Goal: Understand process/instructions

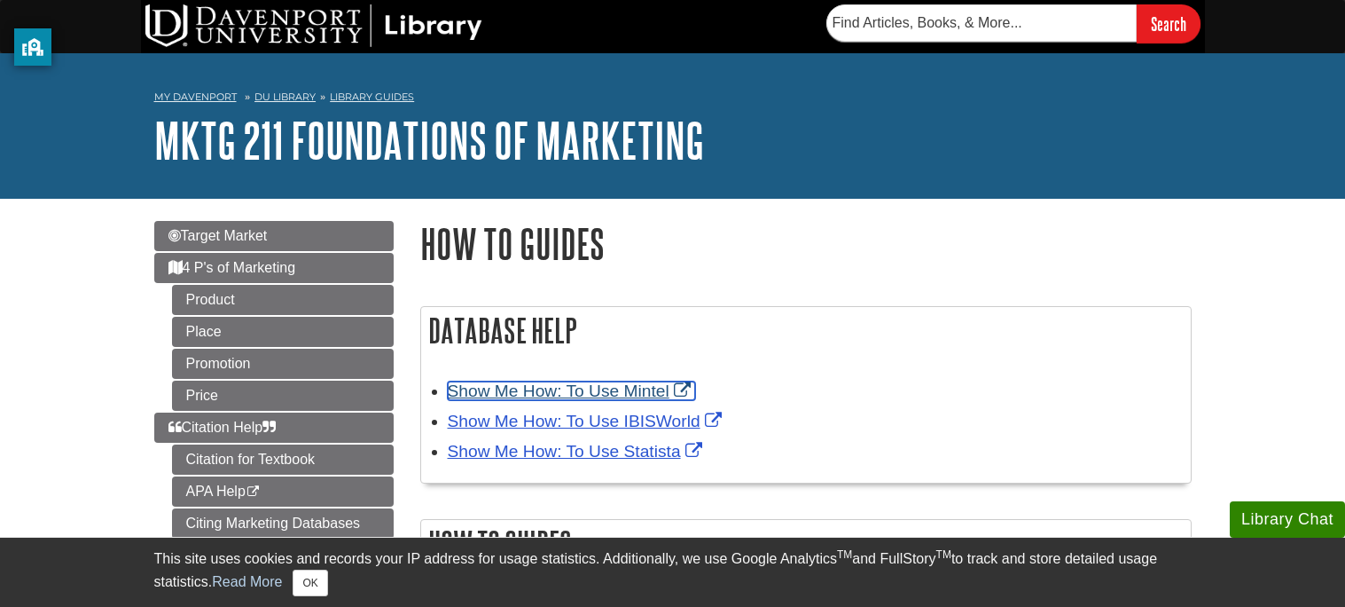
click at [606, 395] on link "Show Me How: To Use Mintel" at bounding box center [571, 390] width 247 height 19
click at [594, 393] on link "Show Me How: To Use Mintel" at bounding box center [571, 390] width 247 height 19
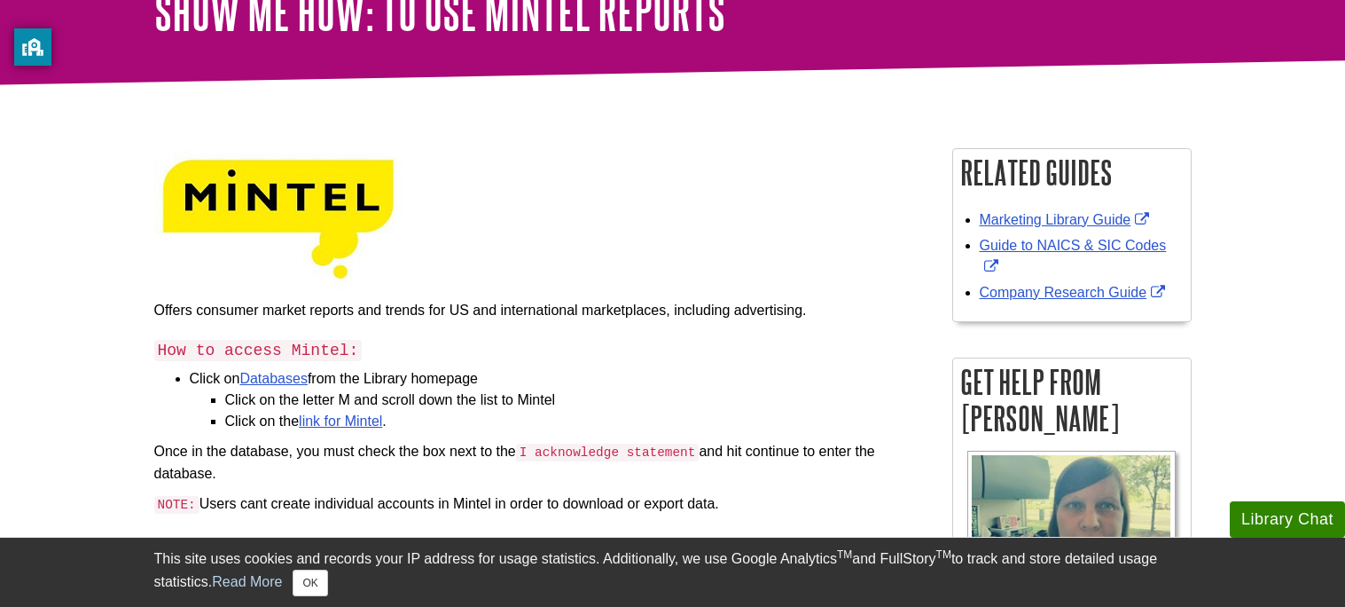
scroll to position [129, 0]
click at [374, 419] on link "link for Mintel" at bounding box center [340, 420] width 83 height 15
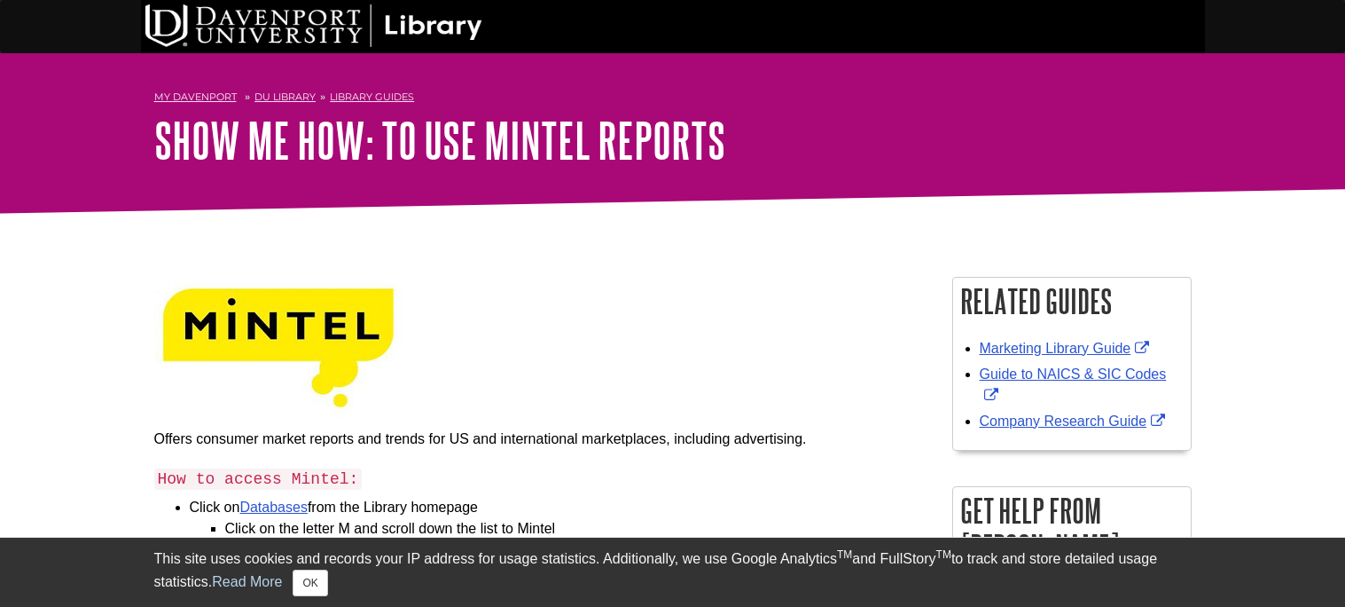
click at [377, 548] on div "This site uses cookies and records your IP address for usage statistics. Additi…" at bounding box center [673, 572] width 1038 height 48
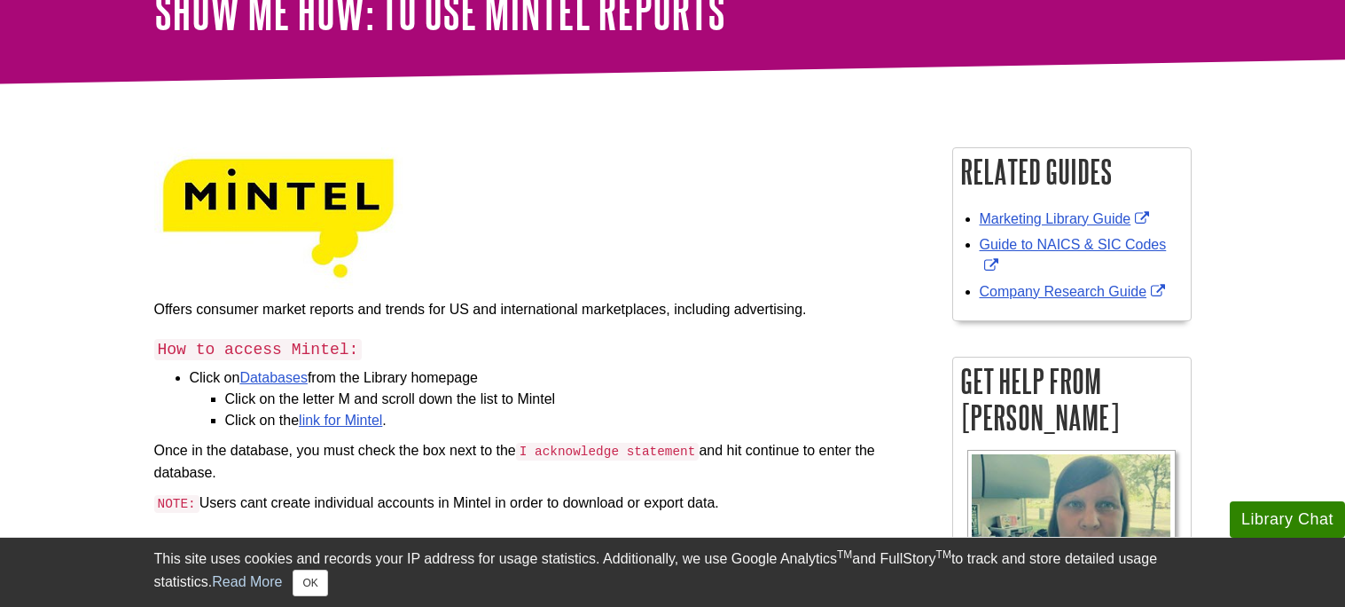
scroll to position [130, 0]
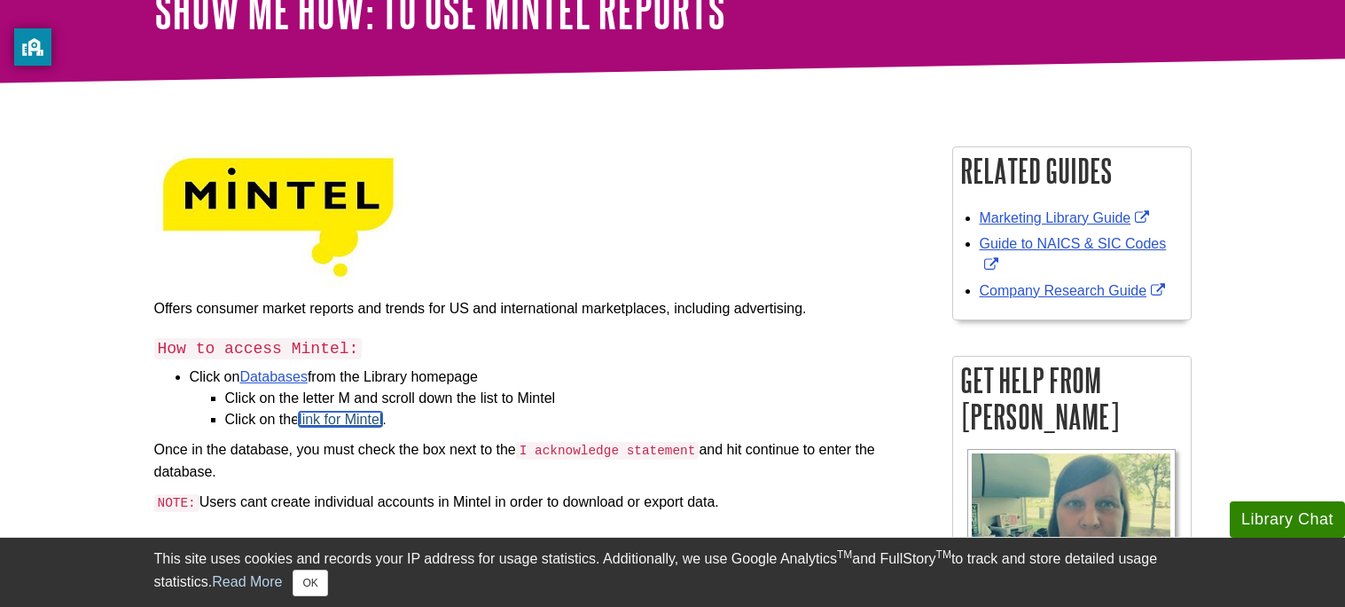
click at [372, 420] on link "link for Mintel" at bounding box center [340, 418] width 83 height 15
